Goal: Transaction & Acquisition: Purchase product/service

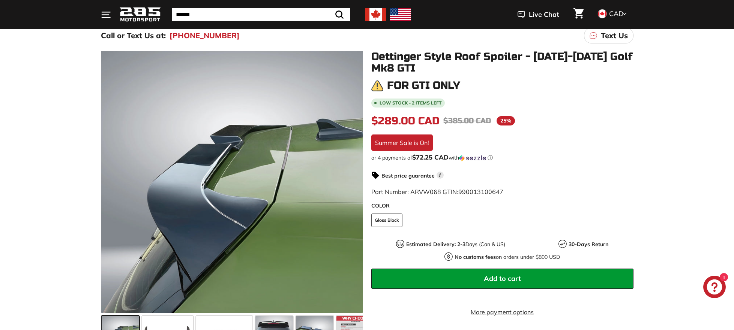
scroll to position [78, 0]
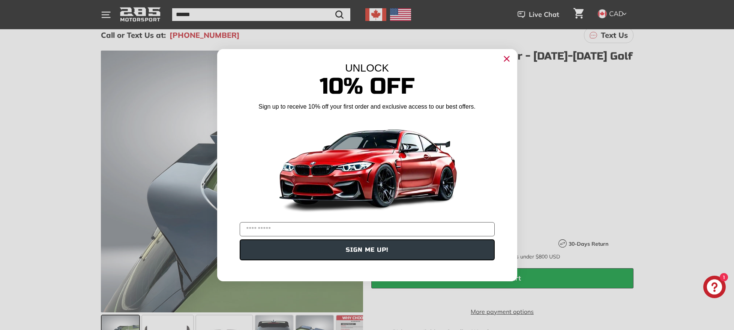
click at [507, 60] on circle "Close dialog" at bounding box center [506, 58] width 11 height 11
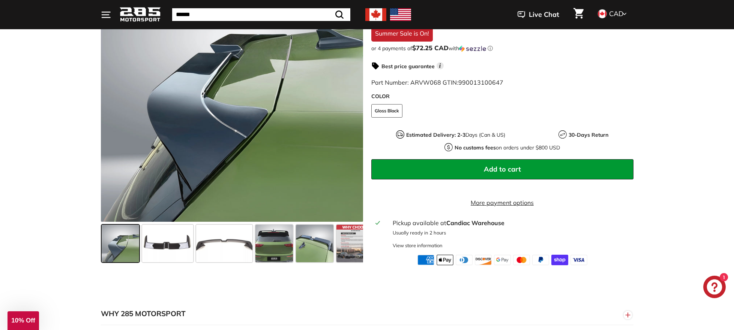
scroll to position [188, 0]
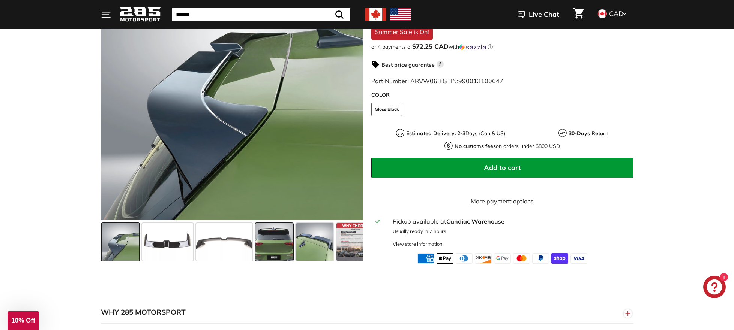
click at [276, 243] on span at bounding box center [274, 243] width 38 height 38
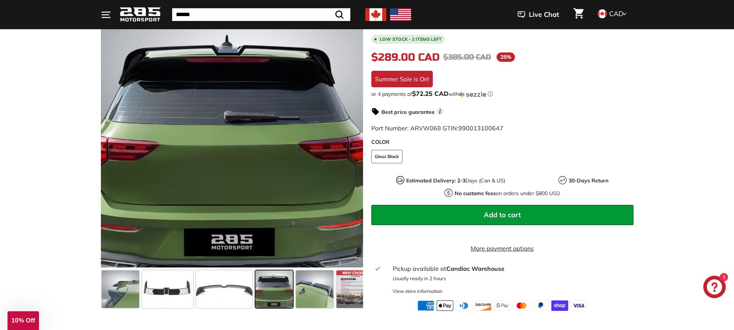
scroll to position [0, 0]
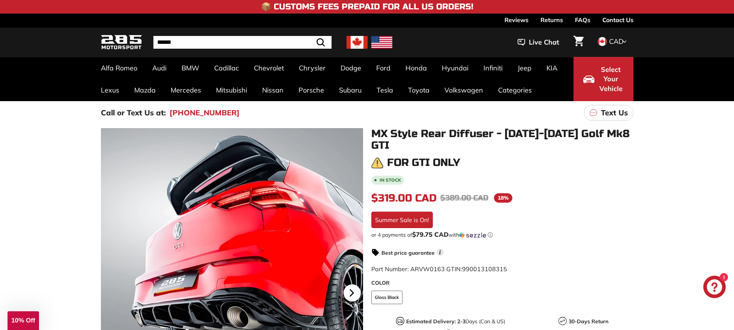
click at [353, 292] on icon at bounding box center [351, 293] width 17 height 17
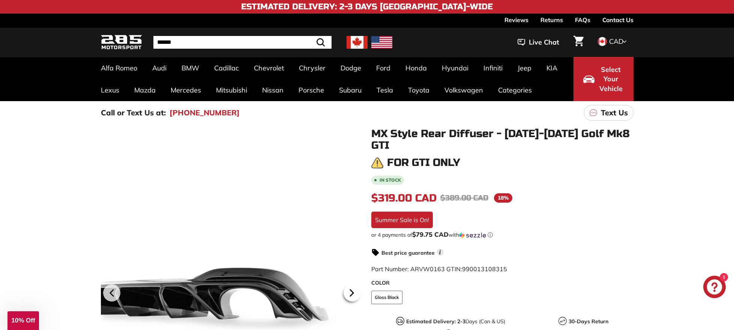
click at [353, 292] on icon at bounding box center [351, 293] width 17 height 17
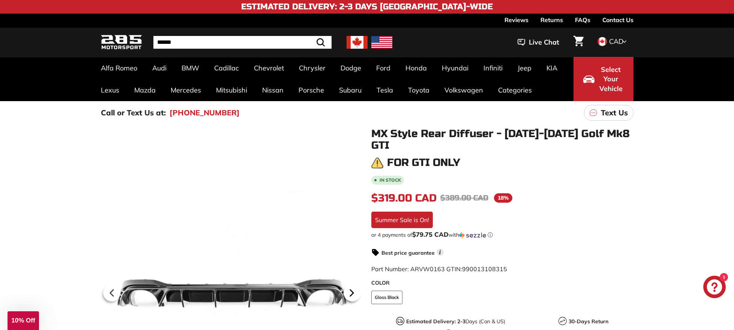
click at [353, 292] on icon at bounding box center [351, 293] width 17 height 17
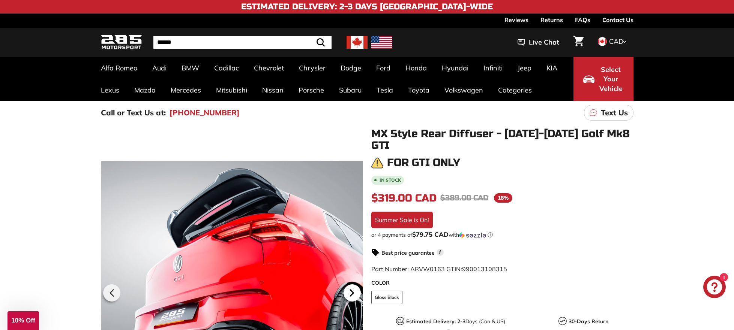
click at [353, 292] on icon at bounding box center [351, 293] width 17 height 17
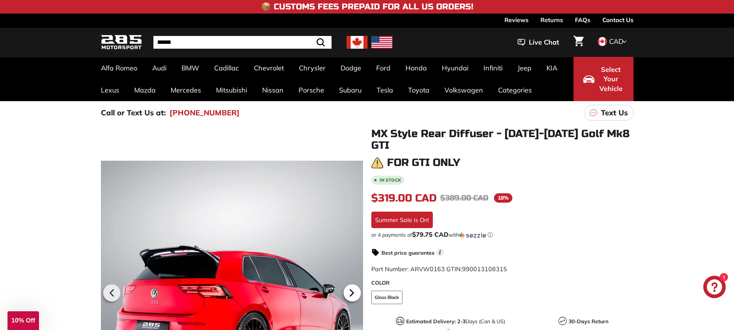
click at [353, 292] on icon at bounding box center [351, 293] width 17 height 17
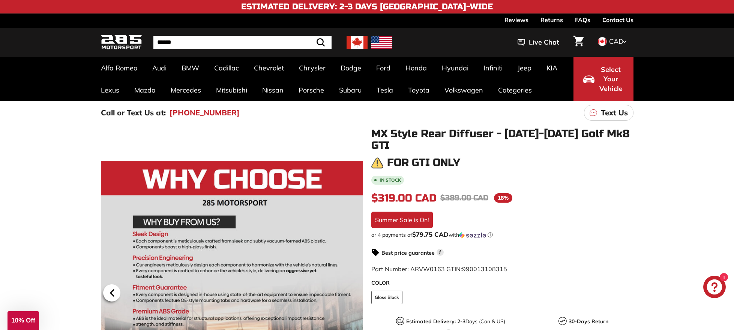
click at [109, 290] on icon at bounding box center [112, 293] width 17 height 17
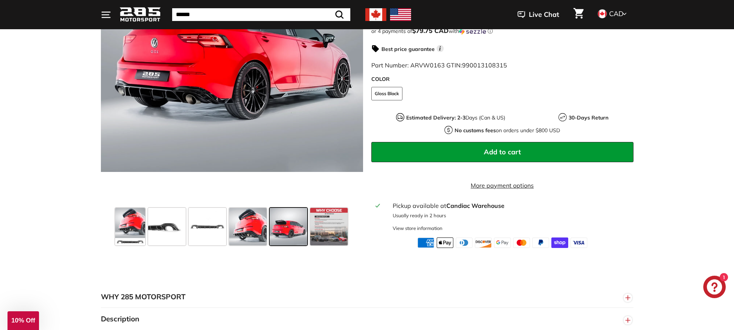
scroll to position [253, 0]
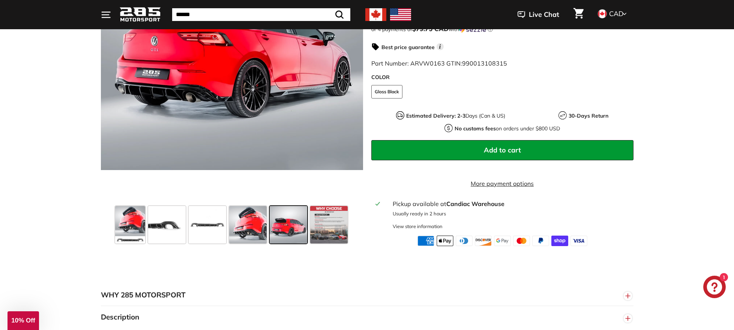
click at [291, 217] on span at bounding box center [289, 225] width 38 height 38
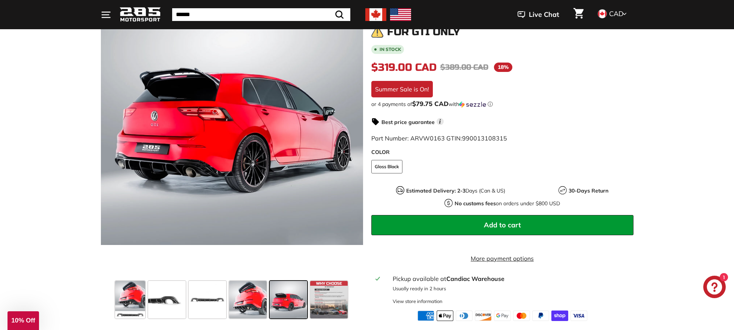
scroll to position [193, 0]
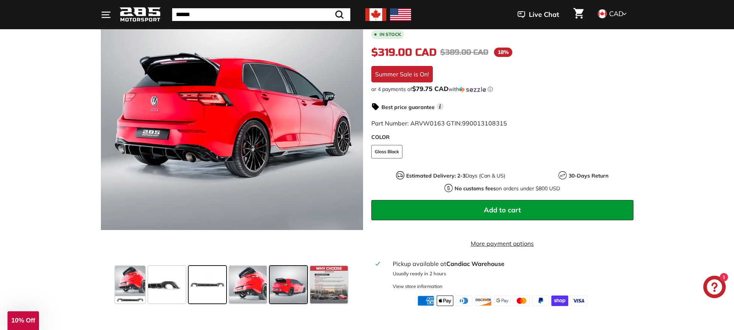
click at [204, 281] on span at bounding box center [208, 285] width 38 height 38
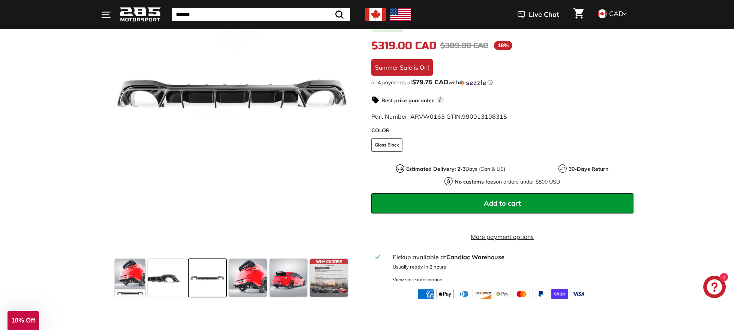
scroll to position [200, 0]
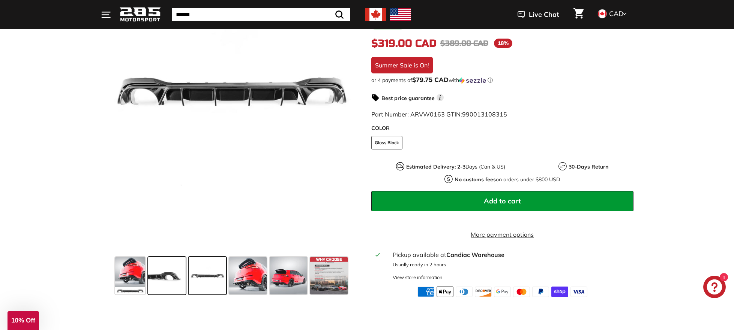
click at [179, 285] on span at bounding box center [167, 276] width 38 height 38
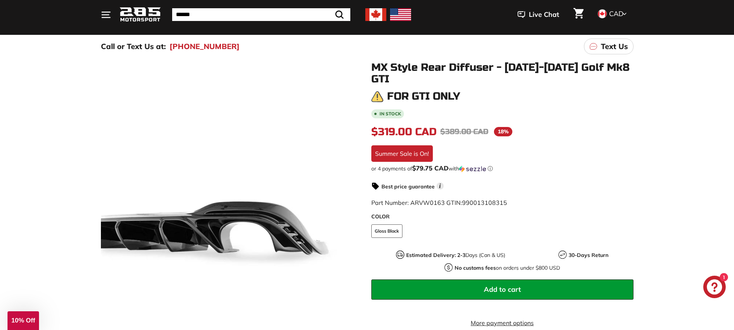
scroll to position [0, 0]
